Goal: Ask a question

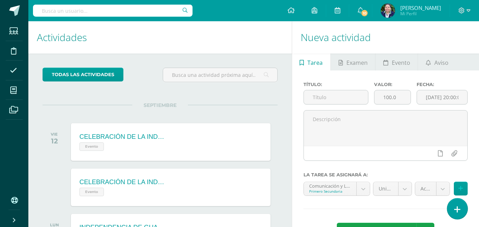
click at [459, 213] on icon at bounding box center [457, 209] width 6 height 8
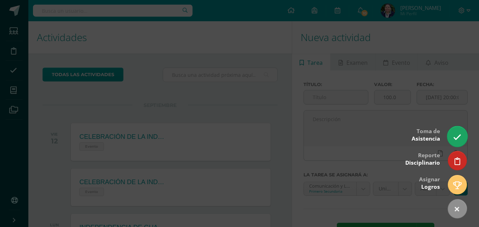
click at [456, 136] on icon at bounding box center [457, 137] width 8 height 8
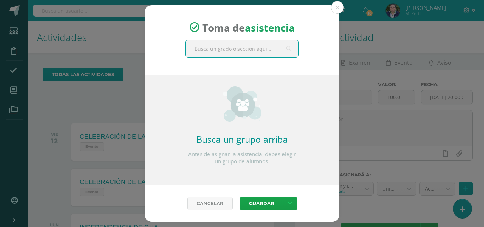
click at [265, 52] on input "text" at bounding box center [242, 48] width 113 height 17
type input "cuarto secundaria"
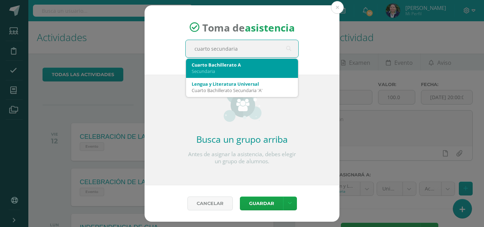
click at [245, 69] on div "Secundaria" at bounding box center [242, 71] width 101 height 6
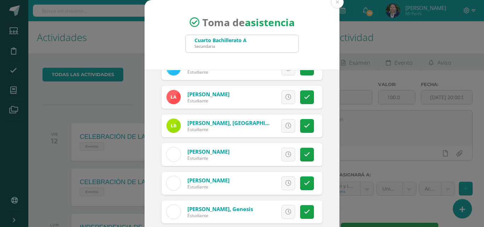
scroll to position [75, 0]
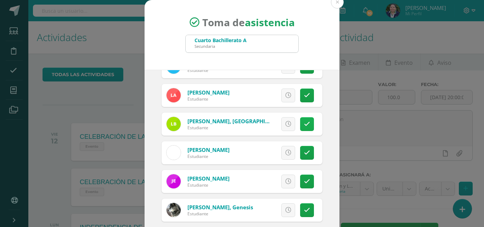
click at [304, 125] on icon at bounding box center [307, 124] width 6 height 6
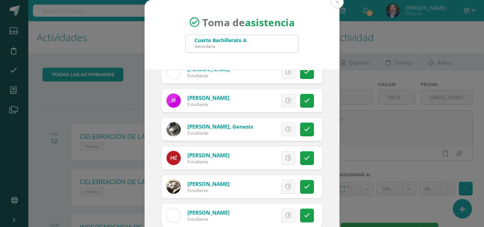
scroll to position [156, 0]
drag, startPoint x: 301, startPoint y: 159, endPoint x: 302, endPoint y: 154, distance: 5.5
click at [302, 154] on link at bounding box center [307, 158] width 14 height 14
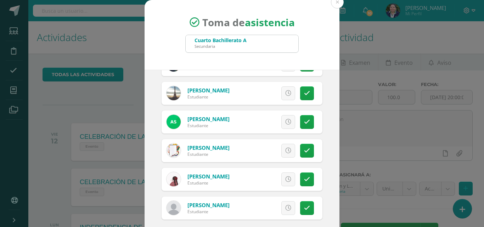
scroll to position [41, 0]
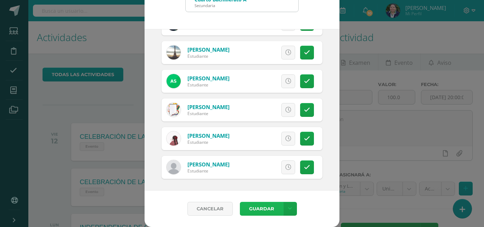
click at [254, 210] on button "Guardar" at bounding box center [261, 209] width 43 height 14
